Goal: Task Accomplishment & Management: Use online tool/utility

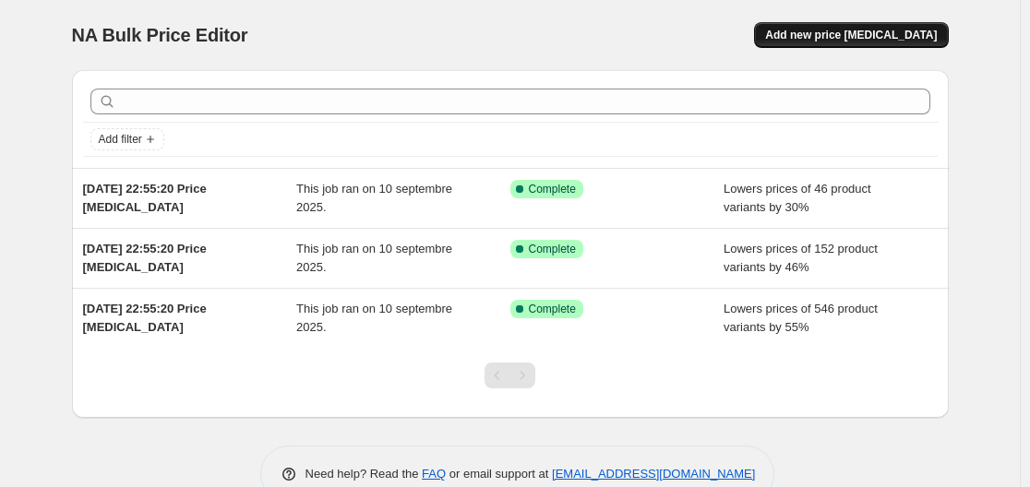
click at [898, 40] on span "Add new price [MEDICAL_DATA]" at bounding box center [851, 35] width 172 height 15
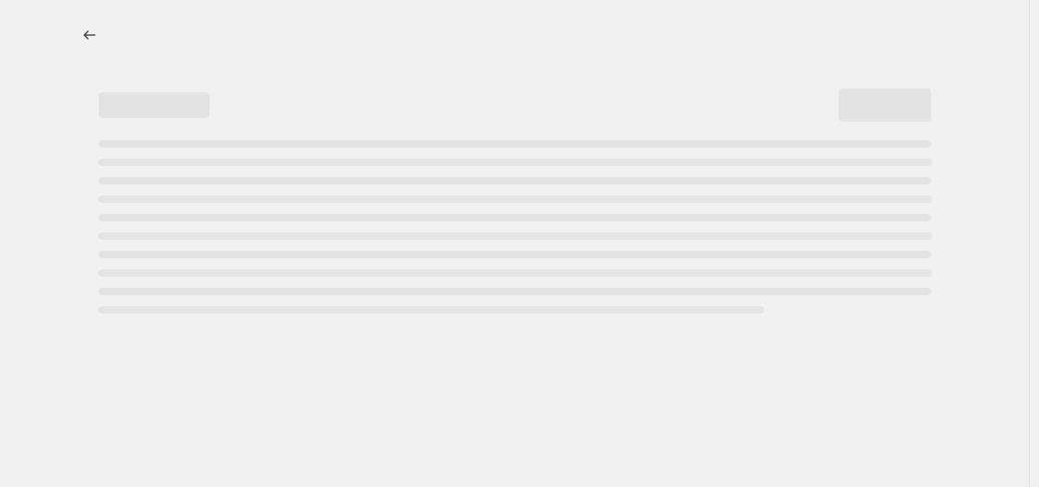
select select "percentage"
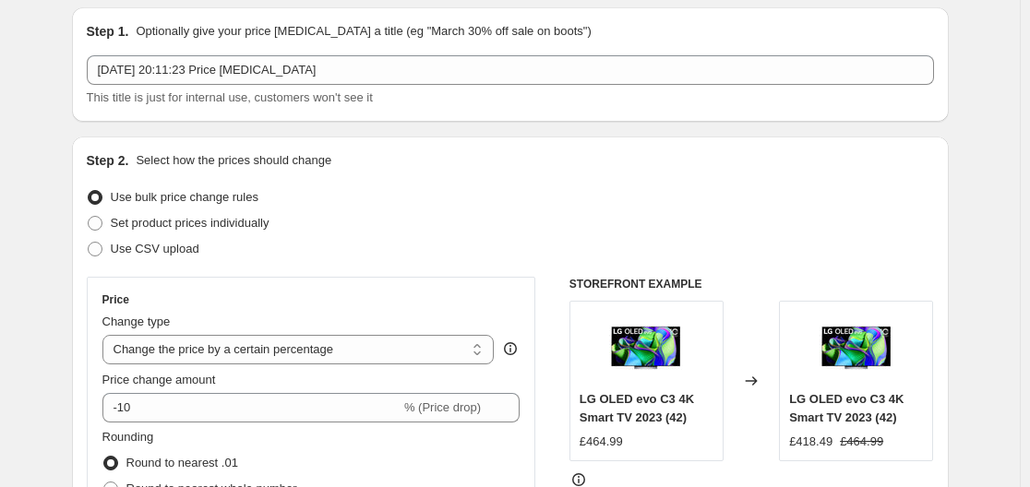
scroll to position [92, 0]
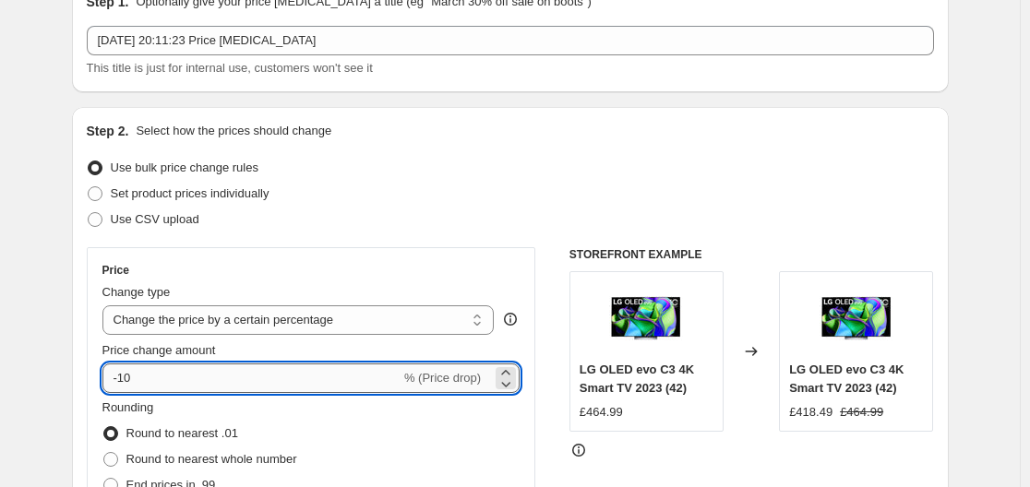
click at [199, 384] on input "-10" at bounding box center [251, 379] width 298 height 30
type input "-1"
type input "-50"
click at [94, 351] on div "Price Change type Change the price to a certain amount Change the price by a ce…" at bounding box center [311, 413] width 449 height 333
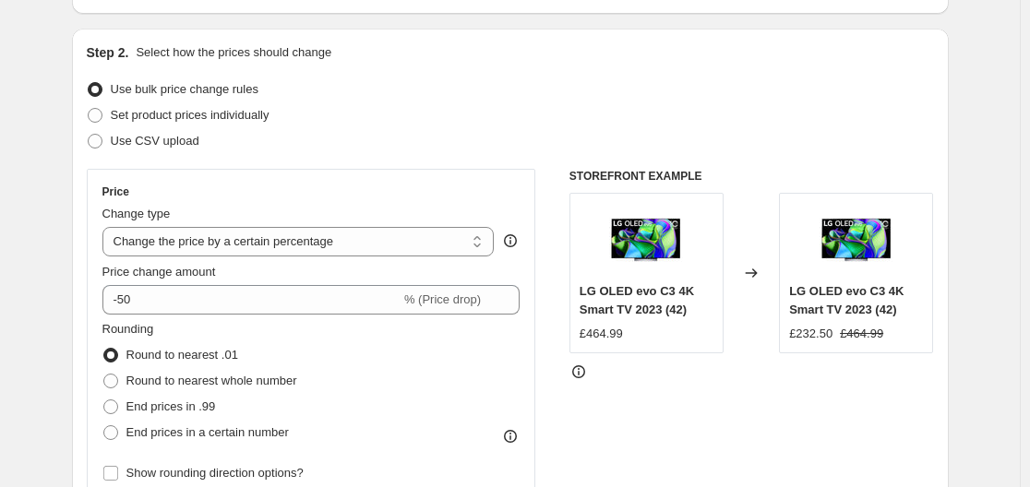
scroll to position [277, 0]
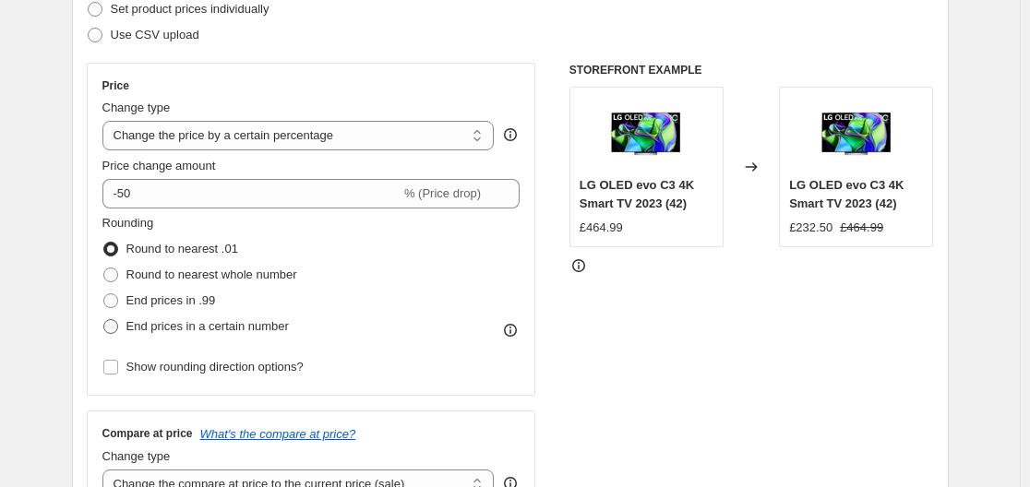
drag, startPoint x: 172, startPoint y: 295, endPoint x: 288, endPoint y: 317, distance: 118.3
click at [173, 295] on span "End prices in .99" at bounding box center [170, 300] width 89 height 14
click at [104, 294] on input "End prices in .99" at bounding box center [103, 293] width 1 height 1
radio input "true"
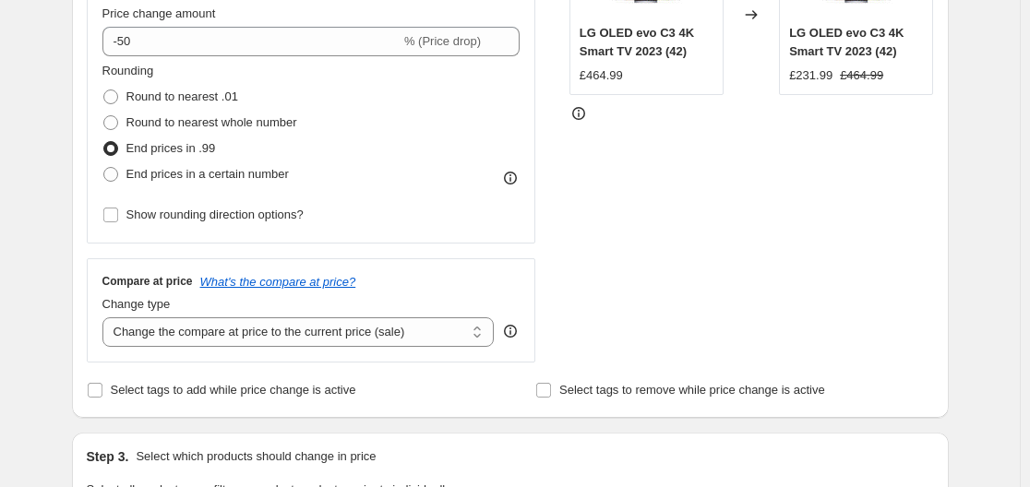
scroll to position [461, 0]
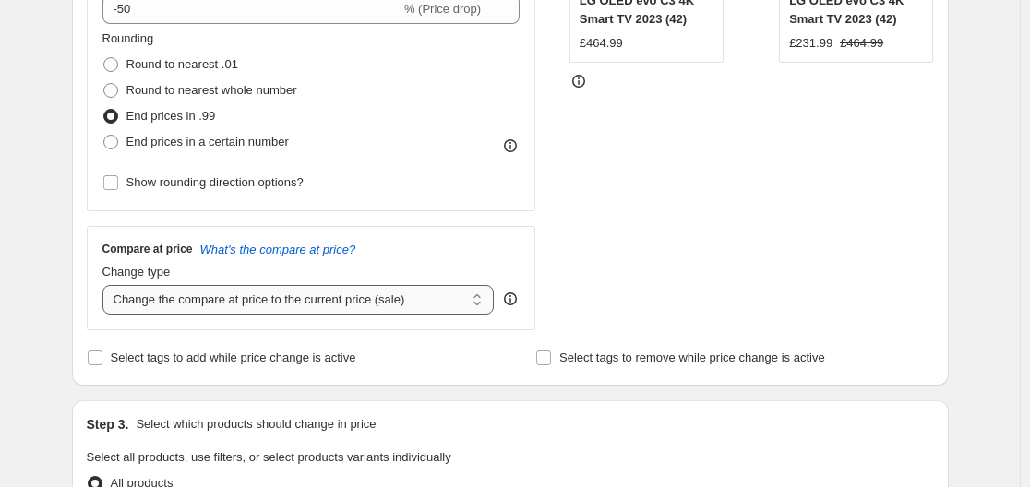
click at [361, 291] on select "Change the compare at price to the current price (sale) Change the compare at p…" at bounding box center [298, 300] width 392 height 30
click at [278, 298] on select "Change the compare at price to the current price (sale) Change the compare at p…" at bounding box center [298, 300] width 392 height 30
select select "remove"
click at [106, 285] on select "Change the compare at price to the current price (sale) Change the compare at p…" at bounding box center [298, 300] width 392 height 30
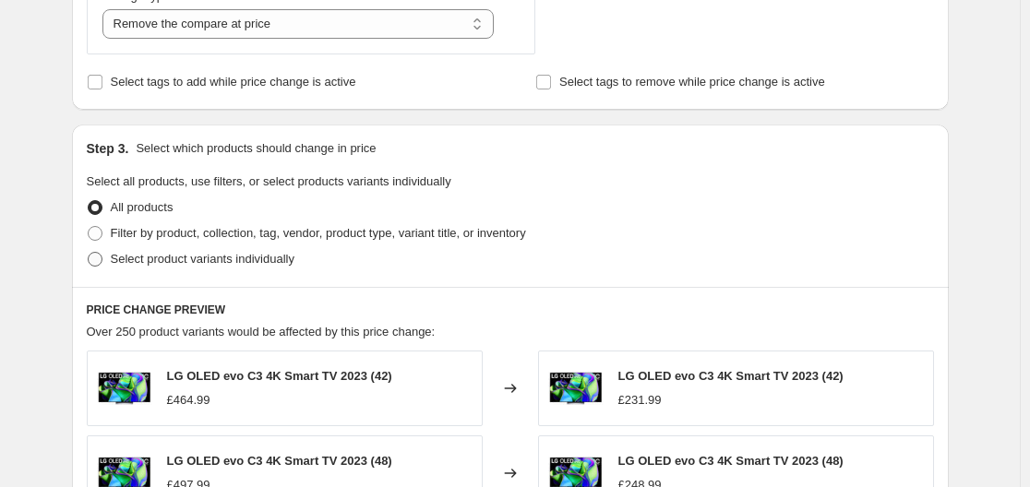
scroll to position [738, 0]
drag, startPoint x: 162, startPoint y: 230, endPoint x: 178, endPoint y: 241, distance: 19.2
click at [163, 230] on span "Filter by product, collection, tag, vendor, product type, variant title, or inv…" at bounding box center [318, 232] width 415 height 14
click at [102, 236] on span at bounding box center [95, 232] width 15 height 15
click at [89, 226] on input "Filter by product, collection, tag, vendor, product type, variant title, or inv…" at bounding box center [88, 225] width 1 height 1
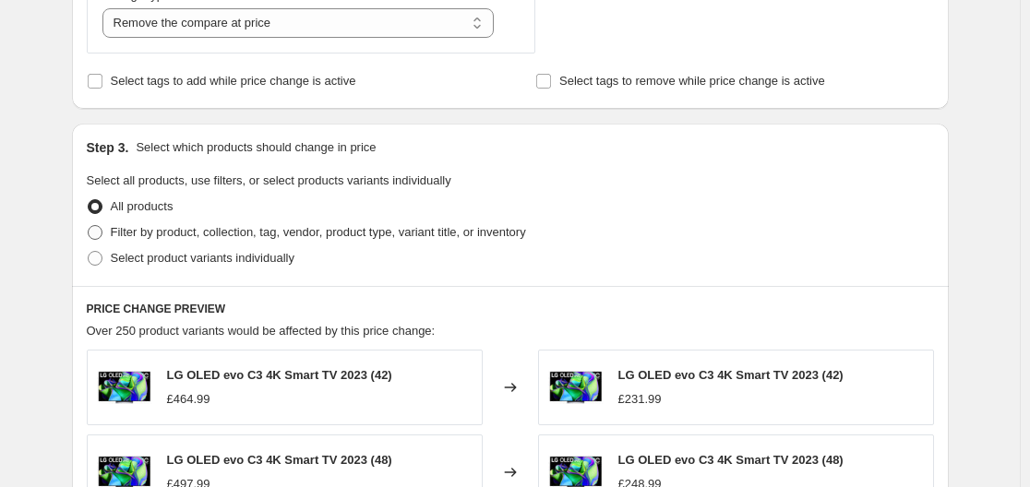
radio input "true"
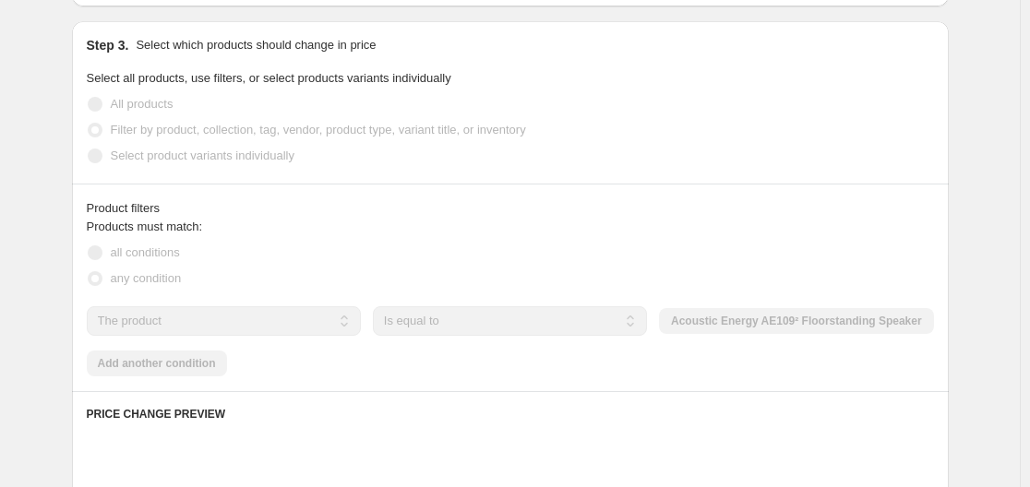
scroll to position [923, 0]
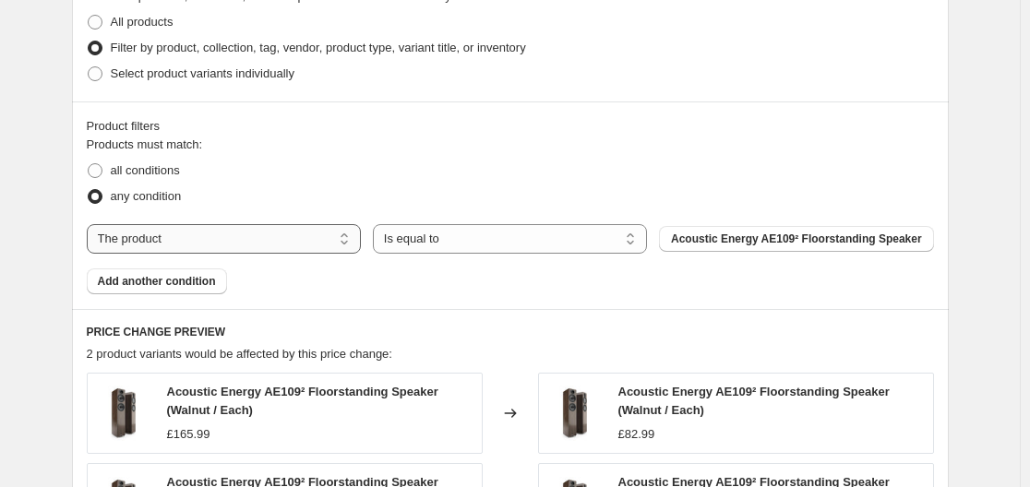
click at [251, 237] on select "The product The product's collection The product's tag The product's vendor The…" at bounding box center [224, 239] width 274 height 30
select select "vendor"
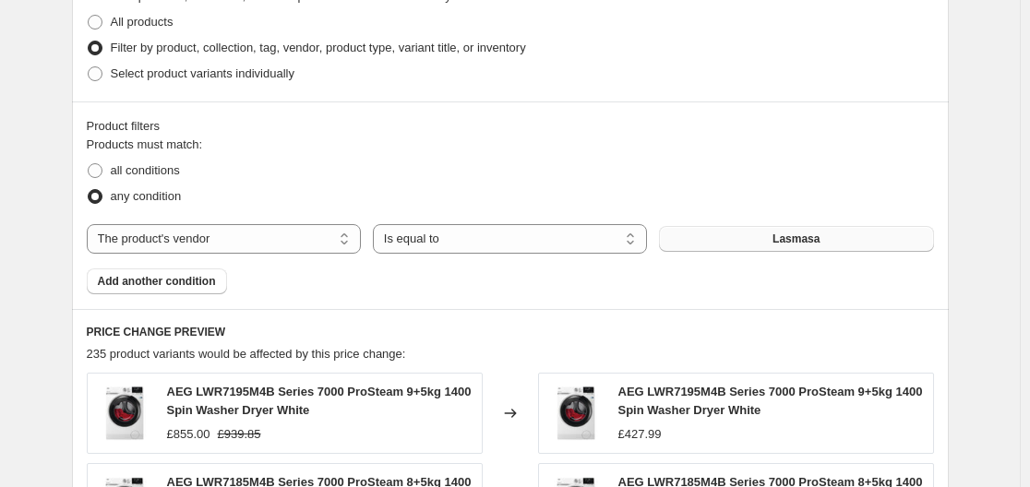
click at [809, 234] on span "Lasmasa" at bounding box center [795, 239] width 47 height 15
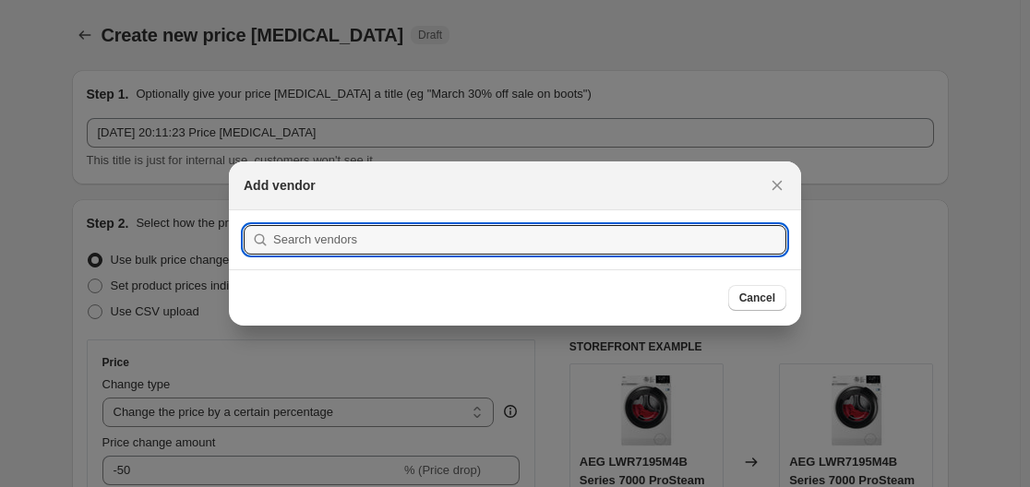
scroll to position [0, 0]
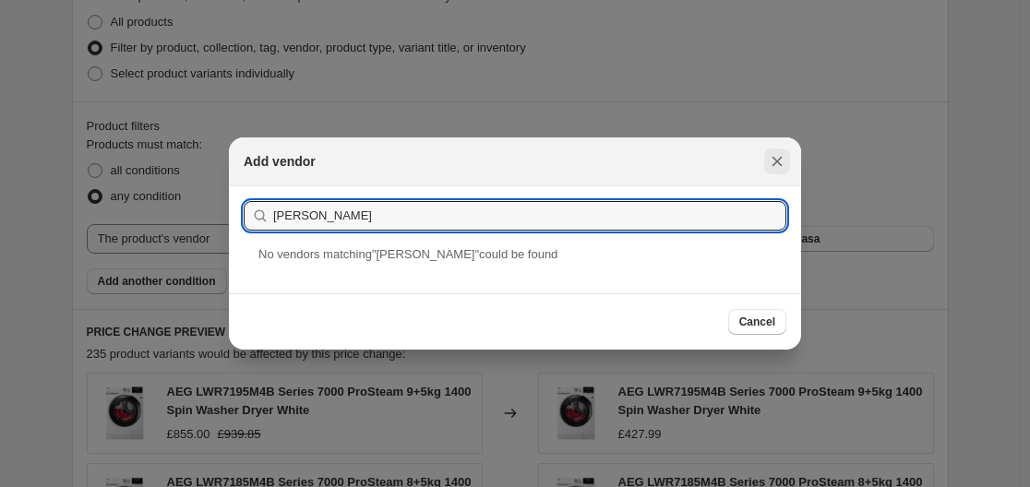
type input "LAM"
click at [779, 158] on icon "Close" at bounding box center [777, 161] width 18 height 18
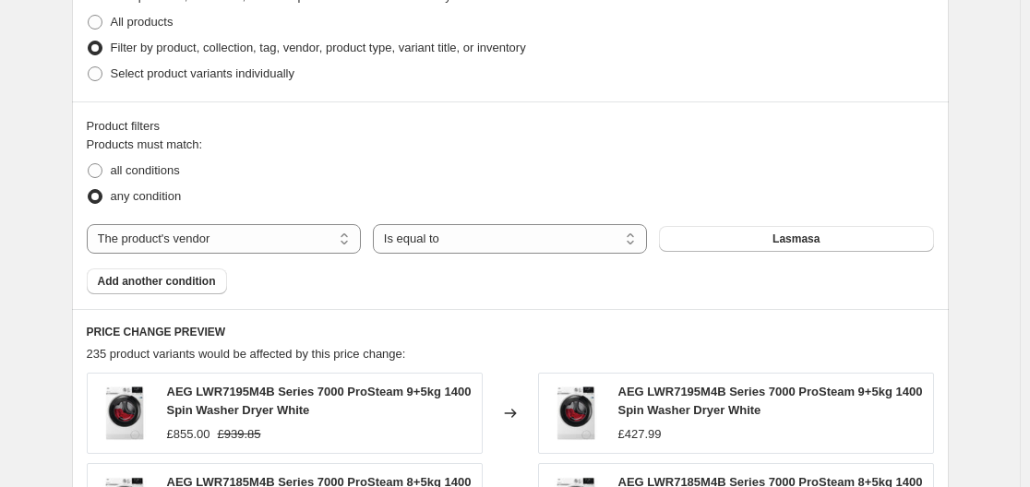
click at [42, 280] on div "Create new price change job. This page is ready Create new price change job Dra…" at bounding box center [509, 117] width 1019 height 2081
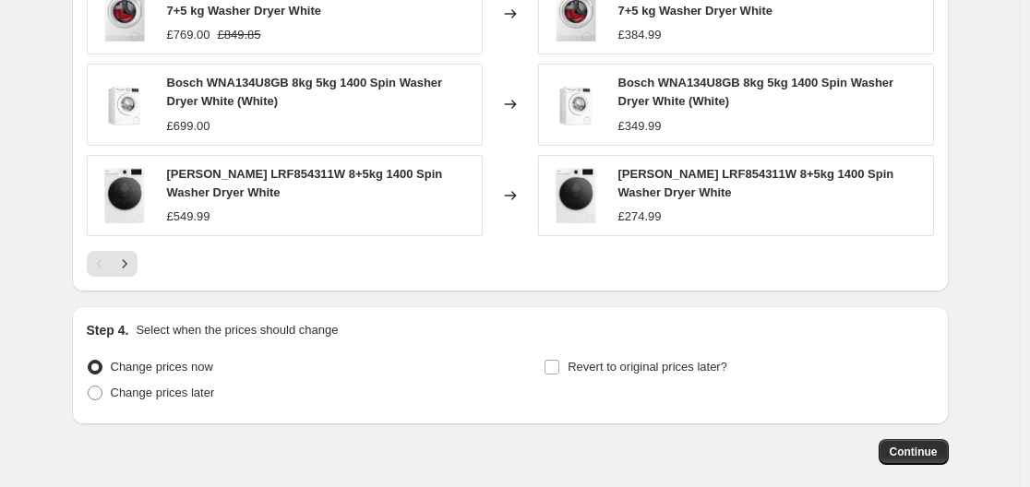
scroll to position [1476, 0]
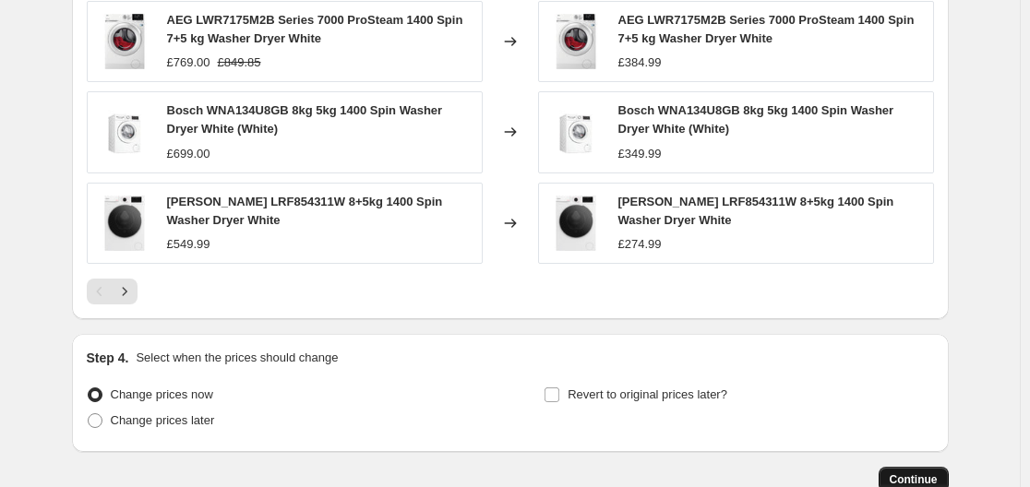
click at [921, 480] on span "Continue" at bounding box center [913, 479] width 48 height 15
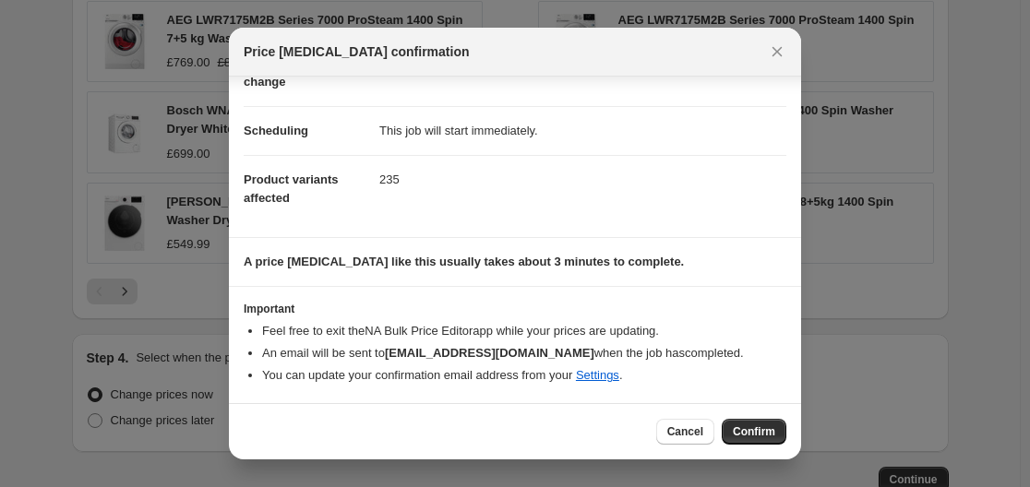
scroll to position [119, 0]
click at [755, 435] on span "Confirm" at bounding box center [754, 431] width 42 height 15
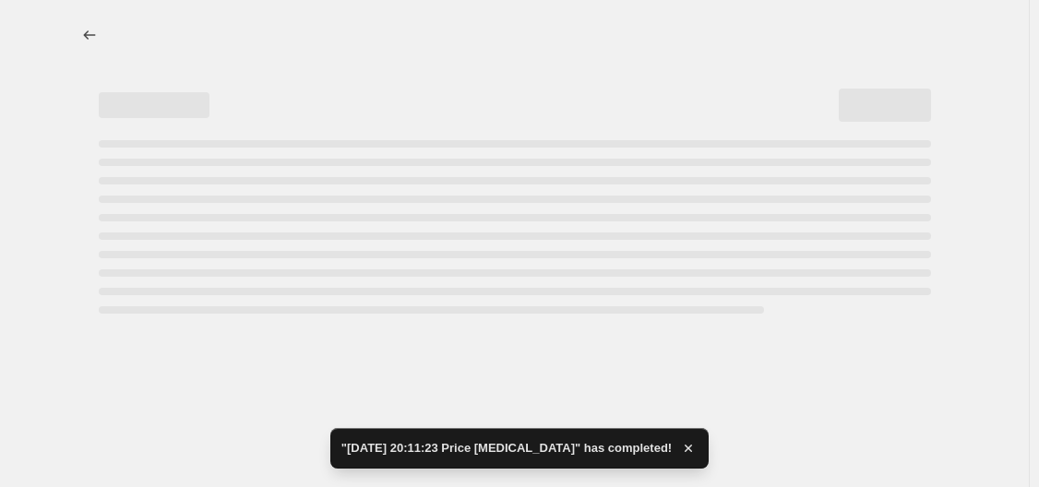
select select "percentage"
select select "remove"
select select "vendor"
